Goal: Information Seeking & Learning: Learn about a topic

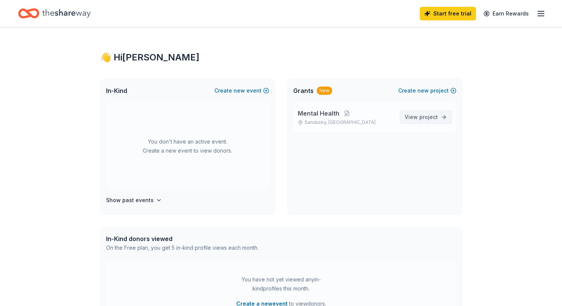
click at [421, 115] on span "project" at bounding box center [428, 117] width 18 height 6
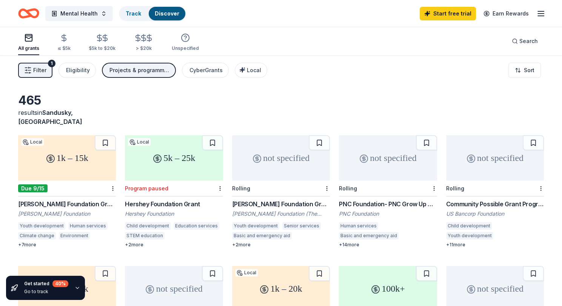
click at [57, 199] on div "[PERSON_NAME] Foundation Grant" at bounding box center [67, 203] width 98 height 9
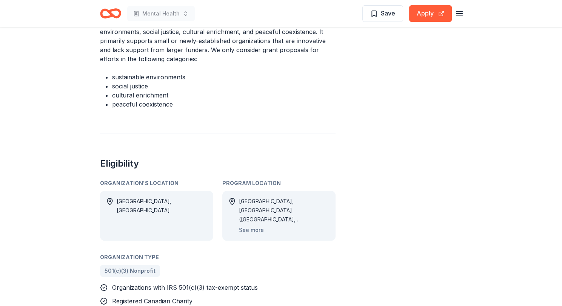
scroll to position [293, 0]
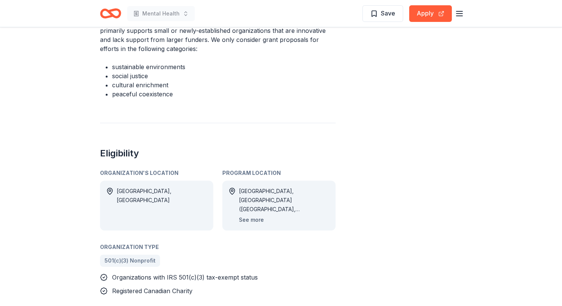
click at [249, 215] on button "See more" at bounding box center [251, 219] width 25 height 9
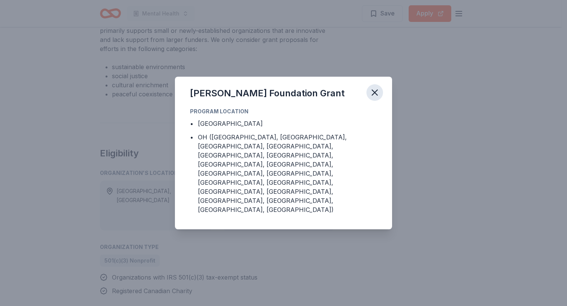
click at [377, 98] on icon "button" at bounding box center [375, 92] width 11 height 11
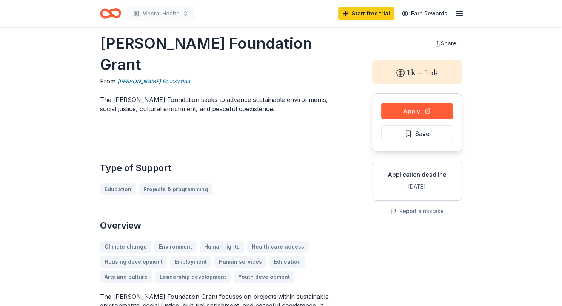
scroll to position [0, 0]
